Goal: Task Accomplishment & Management: Manage account settings

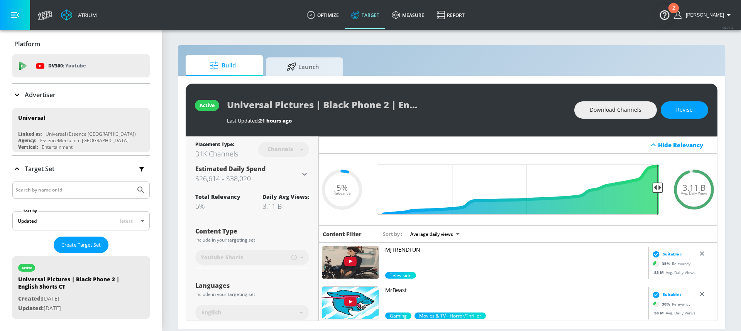
scroll to position [56, 0]
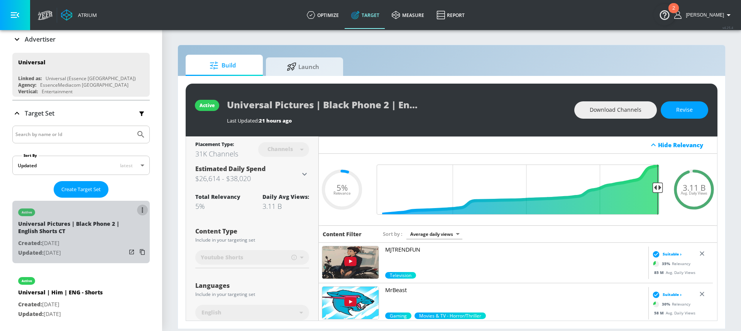
click at [137, 212] on button "list of Target Set" at bounding box center [142, 210] width 11 height 11
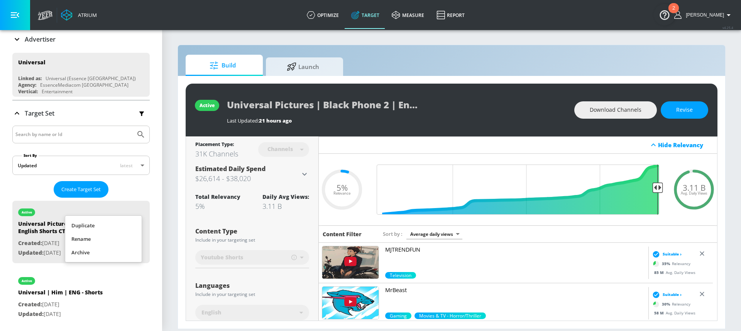
click at [128, 301] on div at bounding box center [370, 165] width 741 height 331
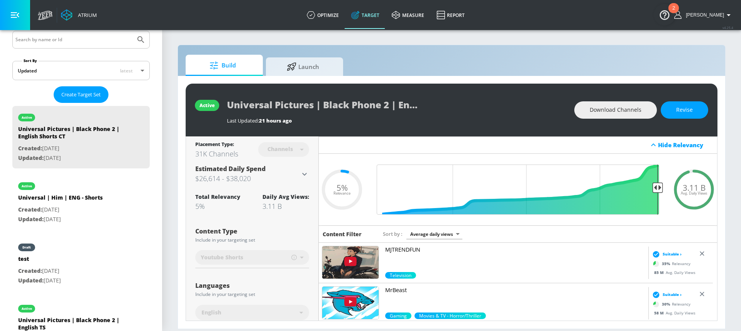
scroll to position [174, 0]
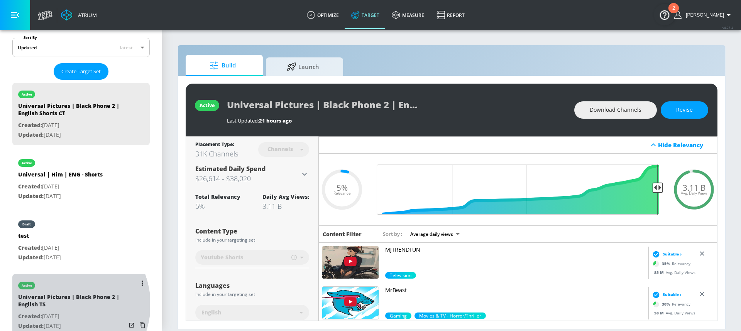
click at [61, 305] on div "Universal Pictures | Black Phone 2 | English TS" at bounding box center [72, 303] width 108 height 19
type input "Universal Pictures | Black Phone 2 | English TS"
type input "videos"
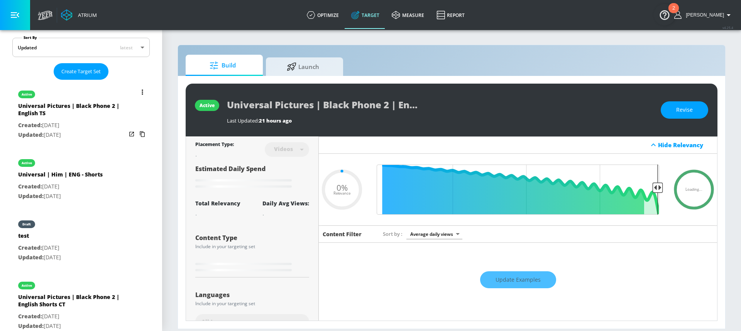
click at [137, 89] on button "list of Target Set" at bounding box center [142, 92] width 11 height 11
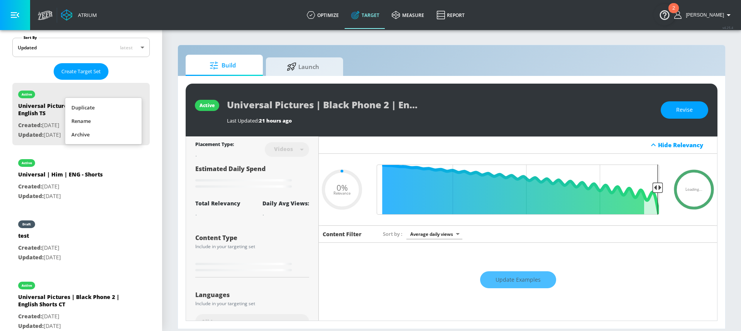
click at [107, 117] on li "Rename" at bounding box center [103, 122] width 76 height 14
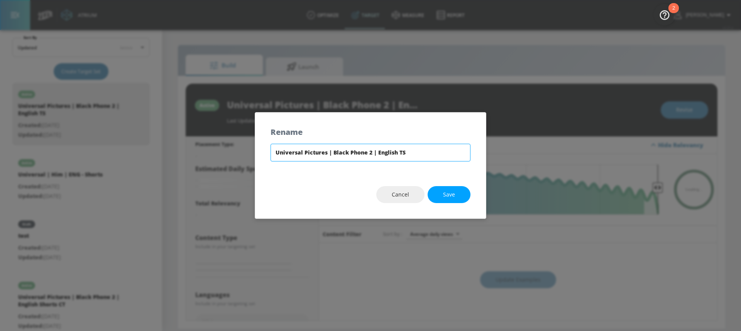
click at [390, 156] on input "Universal Pictures | Black Phone 2 | English TS" at bounding box center [370, 153] width 200 height 18
click at [415, 199] on button "Cancel" at bounding box center [400, 194] width 48 height 17
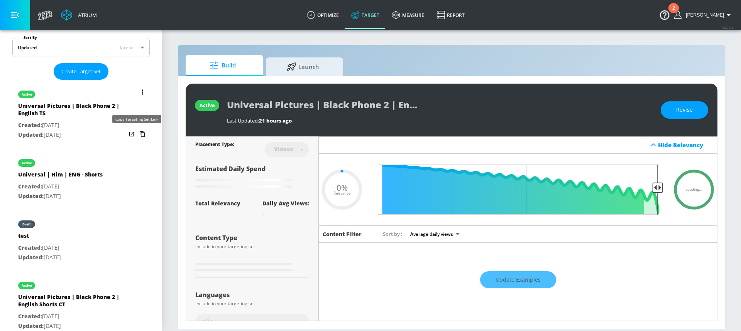
click at [140, 134] on icon "list of Target Set" at bounding box center [142, 135] width 5 height 6
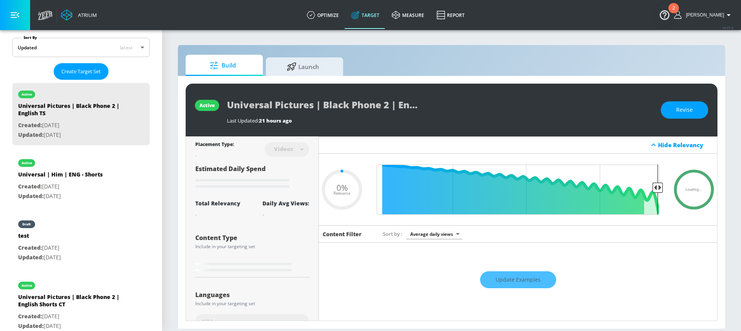
type input "0.05"
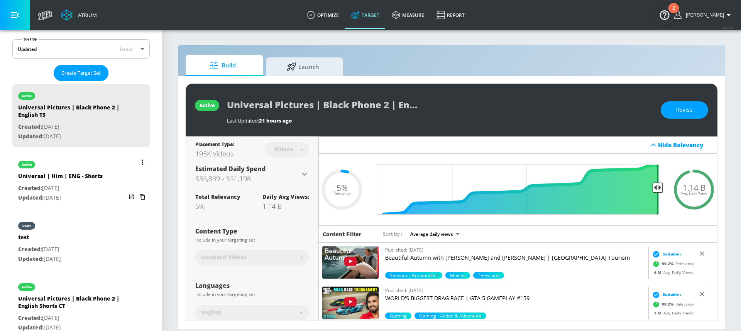
scroll to position [154, 0]
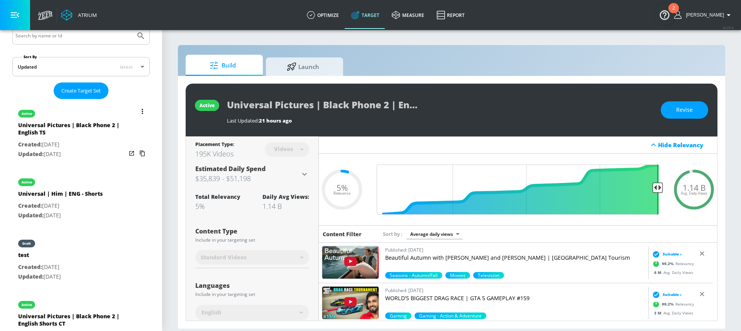
click at [137, 110] on button "list of Target Set" at bounding box center [142, 111] width 11 height 11
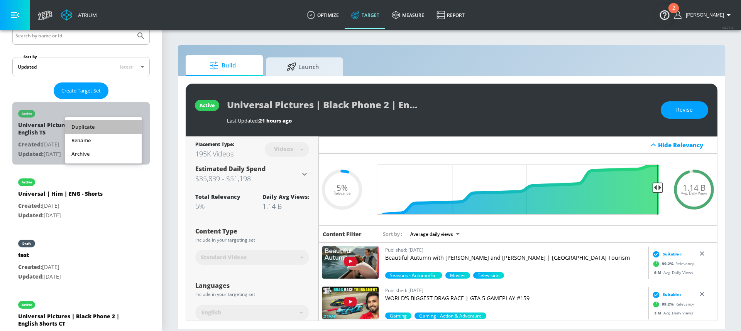
click at [116, 124] on li "Duplicate" at bounding box center [103, 127] width 76 height 14
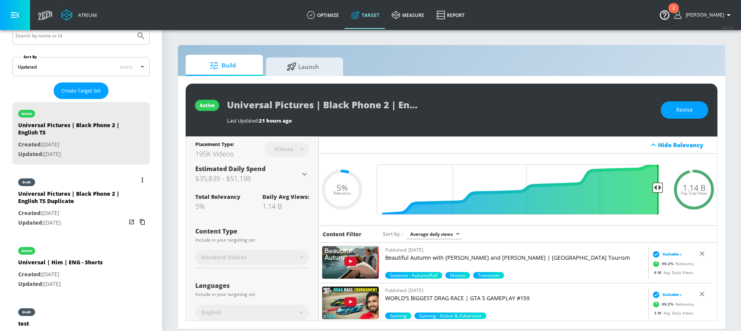
click at [86, 209] on p "Created: [DATE]" at bounding box center [72, 214] width 108 height 10
type input "Universal Pictures | Black Phone 2 | English TS Duplicate"
type input "0.05"
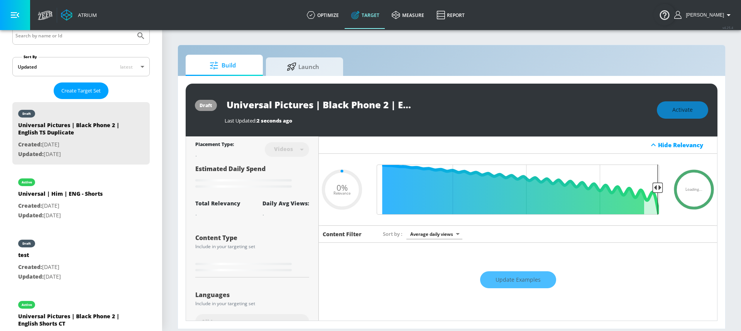
click at [375, 105] on input "Universal Pictures | Black Phone 2 | English TS Duplicate" at bounding box center [321, 104] width 193 height 17
drag, startPoint x: 399, startPoint y: 105, endPoint x: 390, endPoint y: 107, distance: 9.2
click at [390, 107] on input "Universal Pictures | Black Phone 2 | English TS Duplicate" at bounding box center [321, 104] width 193 height 17
type input "Universal Pictures | Black Phone 2 | F TS Duplicate"
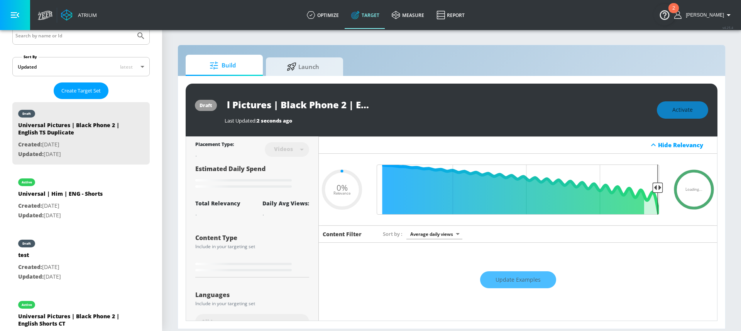
type input "0.05"
type input "Universal Pictures | Black Phone 2 | Fr TS Duplicate"
type input "0.05"
type input "Universal Pictures | Black Phone 2 | Fre TS Duplicate"
type input "0.05"
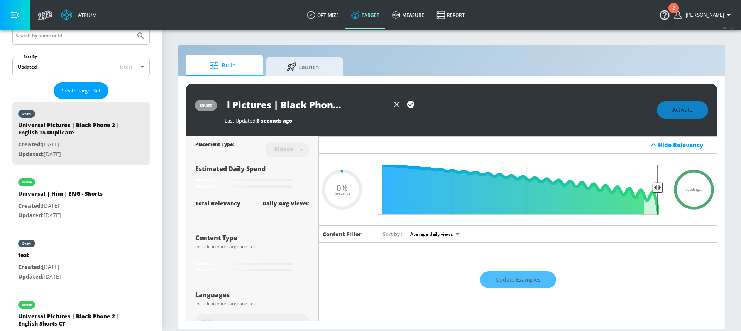
type input "Universal Pictures | Black Phone 2 | Fren TS Duplicate"
type input "0.05"
type input "Universal Pictures | Black Phone 2 | Frenc TS Duplicate"
type input "0.05"
type input "Universal Pictures | Black Phone 2 | French TS Duplicate"
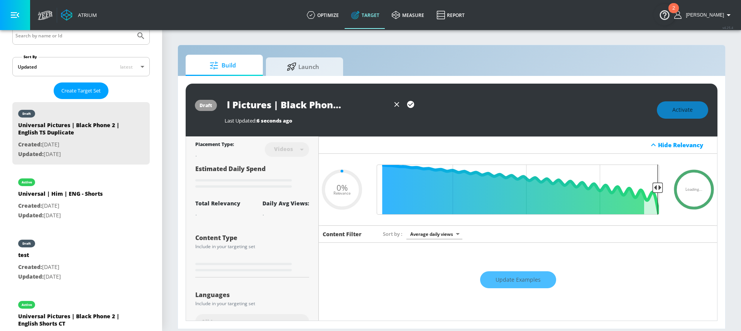
scroll to position [0, 44]
type input "0.05"
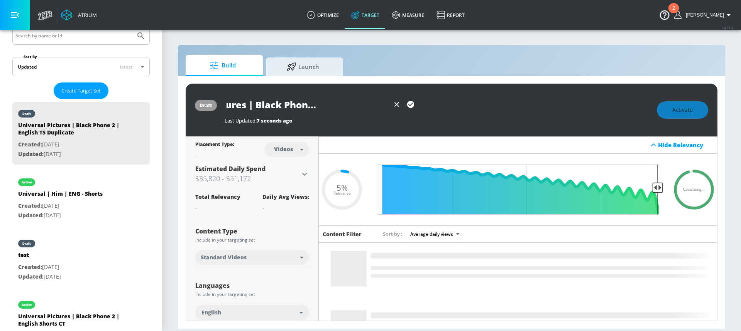
scroll to position [0, 105]
drag, startPoint x: 372, startPoint y: 104, endPoint x: 385, endPoint y: 104, distance: 13.5
click at [385, 104] on input "Universal Pictures | Black Phone 2 | French TS Duplicate" at bounding box center [307, 104] width 165 height 17
click at [356, 107] on input "Universal Pictures | Black Phone 2 | French TS Duplicate" at bounding box center [307, 104] width 165 height 17
drag, startPoint x: 339, startPoint y: 105, endPoint x: 389, endPoint y: 105, distance: 49.8
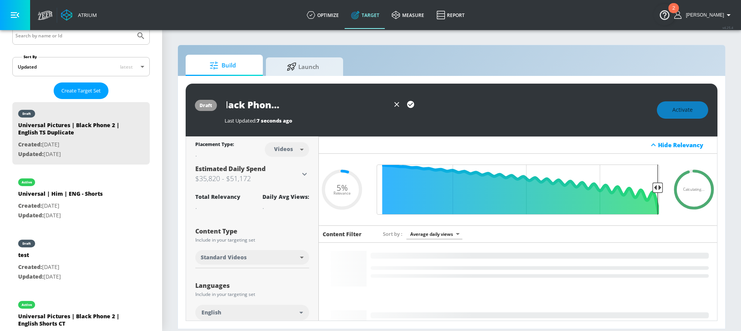
click at [389, 105] on input "Universal Pictures | Black Phone 2 | French TS Duplicate" at bounding box center [307, 104] width 165 height 17
type input "Universal Pictures | Black Phone 2 | French TS"
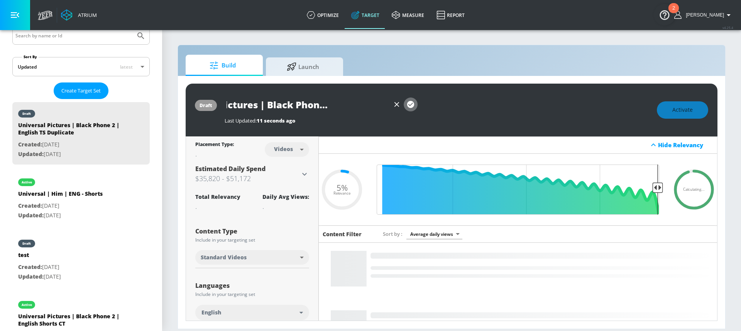
scroll to position [0, 0]
click at [410, 105] on icon "button" at bounding box center [410, 104] width 8 height 8
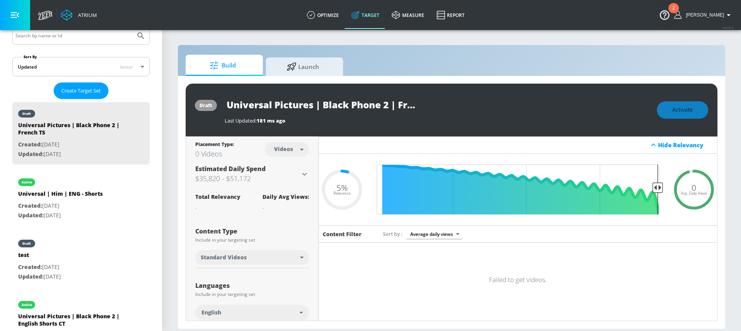
click at [348, 104] on input "Universal Pictures | Black Phone 2 | French TS" at bounding box center [321, 104] width 193 height 17
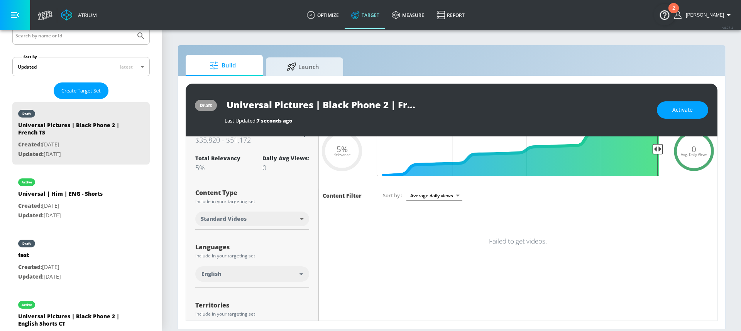
scroll to position [57, 0]
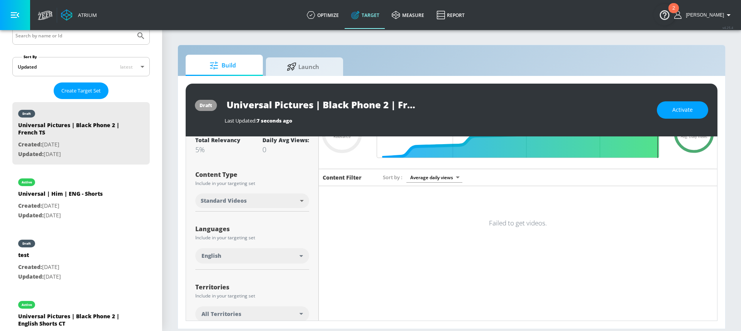
click at [277, 258] on div "English" at bounding box center [250, 256] width 98 height 8
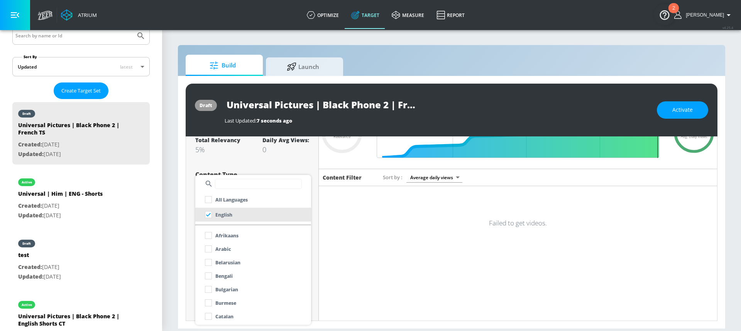
click at [237, 183] on input "text" at bounding box center [258, 184] width 87 height 10
type input "fre"
click at [210, 237] on input "checkbox" at bounding box center [208, 236] width 14 height 14
click at [303, 166] on div at bounding box center [370, 165] width 741 height 331
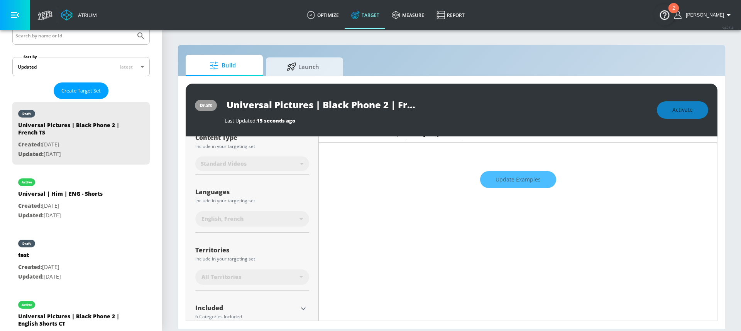
scroll to position [94, 0]
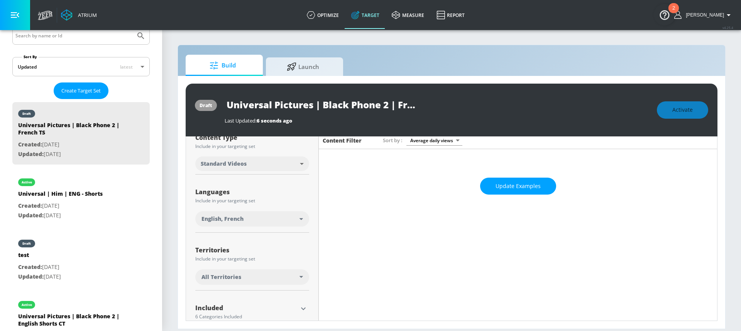
click at [283, 272] on div "All Territories" at bounding box center [252, 277] width 114 height 15
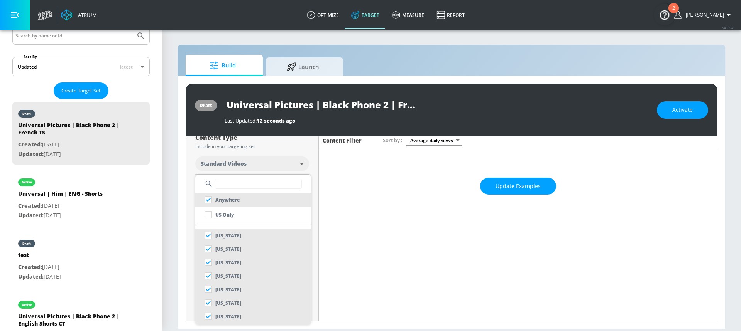
click at [243, 183] on input "text" at bounding box center [258, 184] width 87 height 10
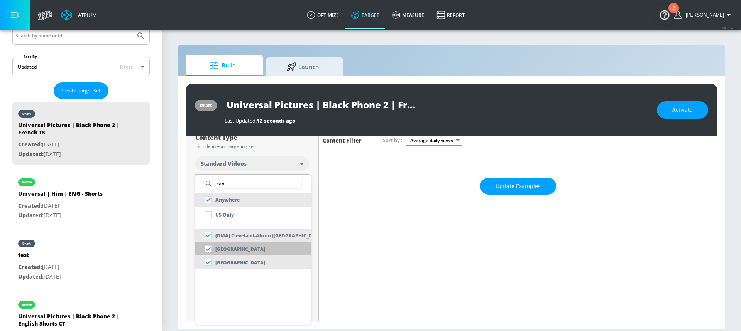
type input "can"
click at [218, 244] on div "[GEOGRAPHIC_DATA]" at bounding box center [233, 249] width 64 height 14
checkbox input "false"
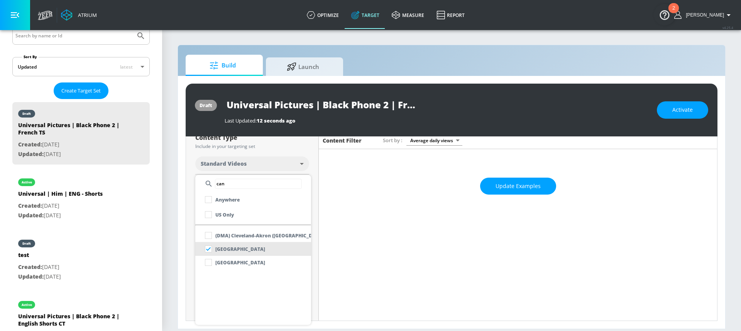
click at [294, 172] on div at bounding box center [370, 165] width 741 height 331
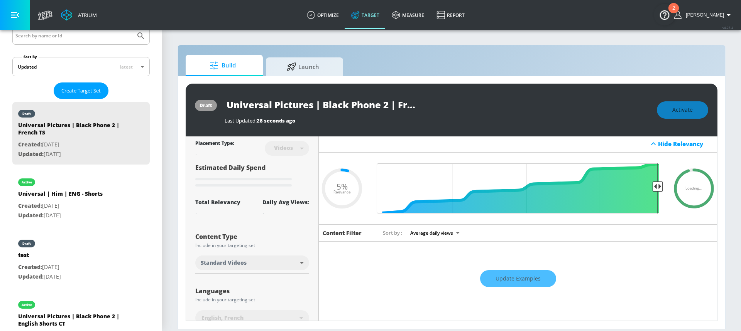
scroll to position [0, 0]
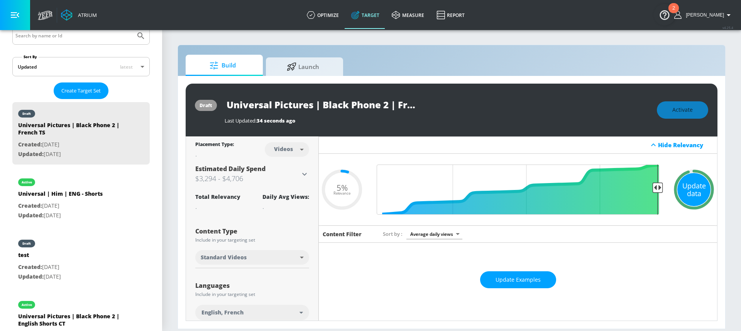
click at [682, 187] on div "Update data" at bounding box center [693, 189] width 33 height 33
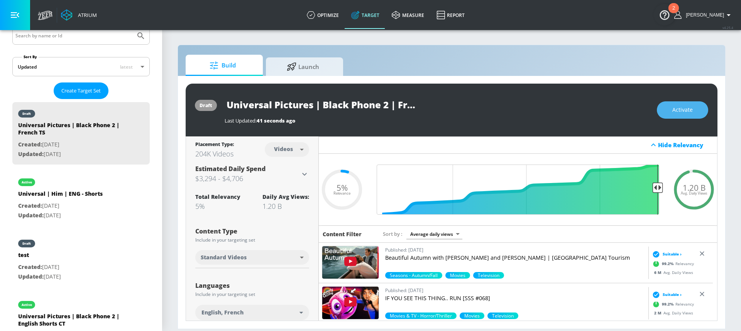
click at [685, 112] on span "Activate" at bounding box center [682, 110] width 20 height 10
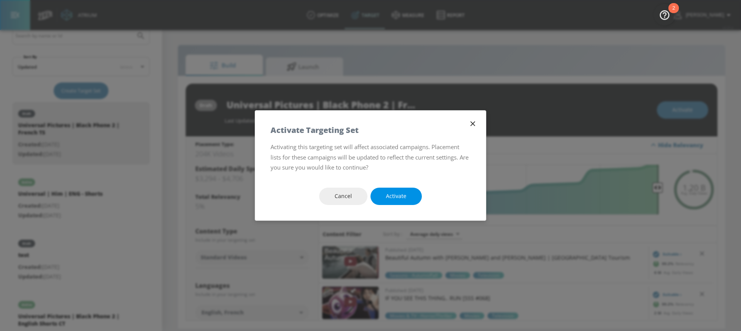
click at [394, 196] on span "Activate" at bounding box center [396, 197] width 20 height 10
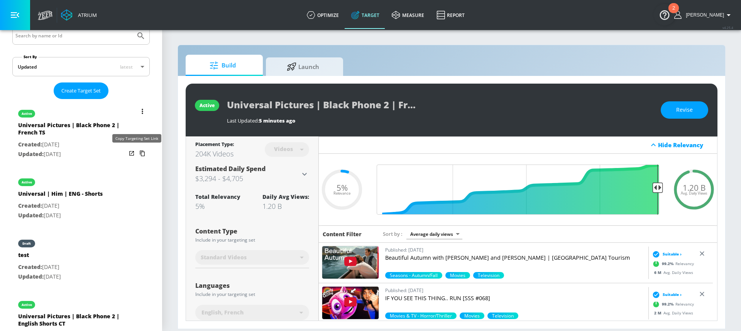
click at [137, 155] on icon "list of Target Set" at bounding box center [142, 153] width 12 height 12
